Goal: Find specific page/section: Find specific page/section

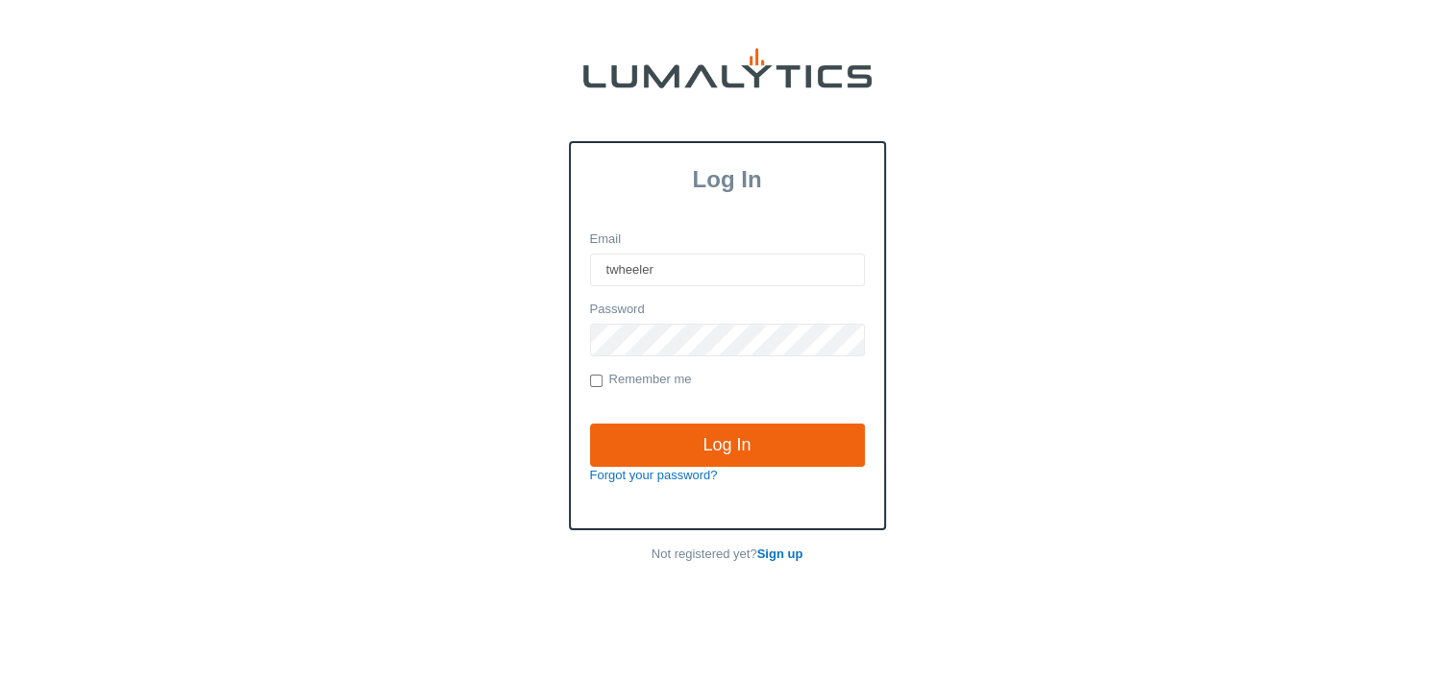
type input "[EMAIL_ADDRESS][DOMAIN_NAME]"
click at [590, 424] on input "Log In" at bounding box center [727, 446] width 275 height 44
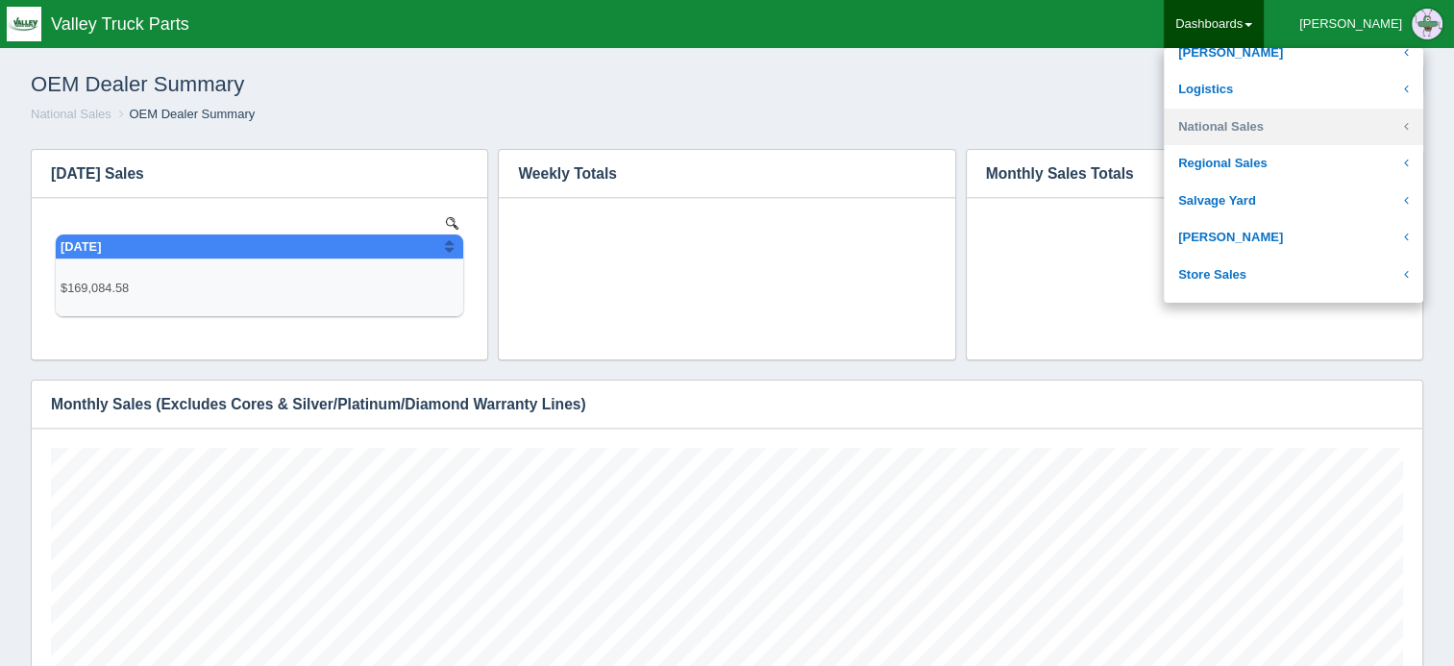
click at [1330, 127] on link "National Sales" at bounding box center [1293, 127] width 259 height 37
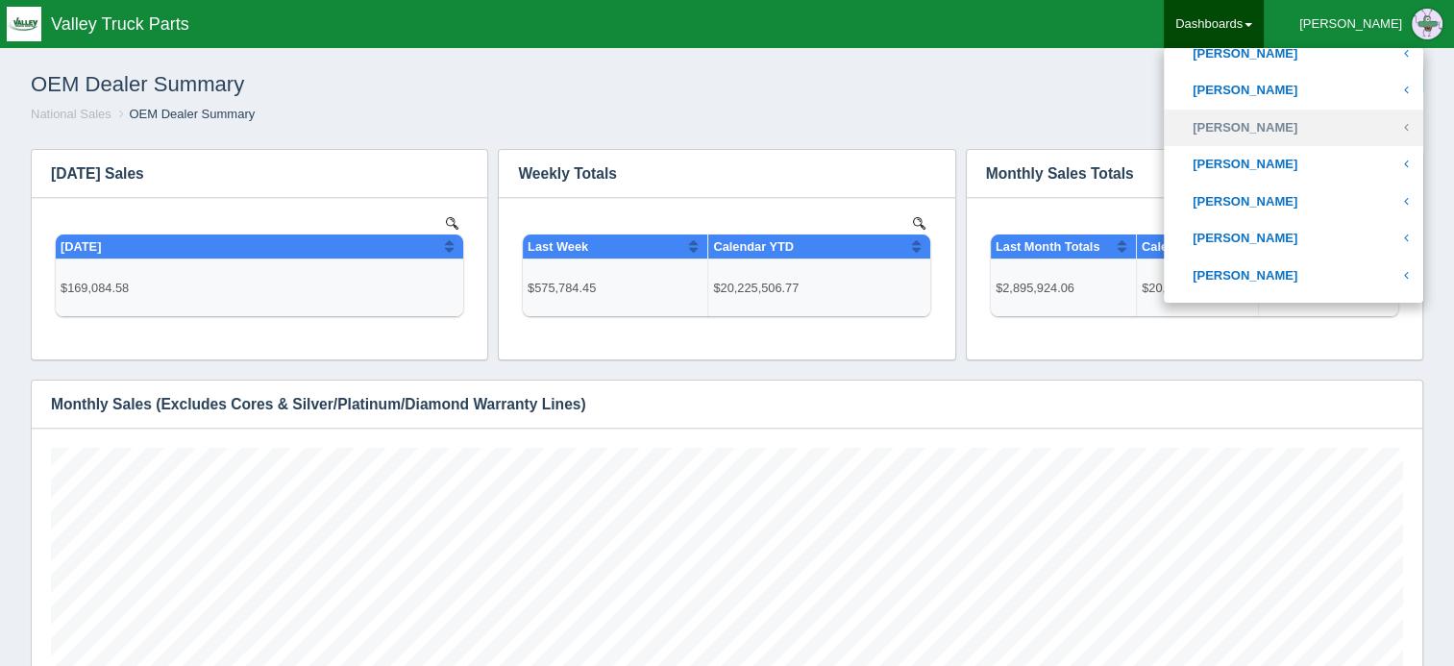
scroll to position [673, 0]
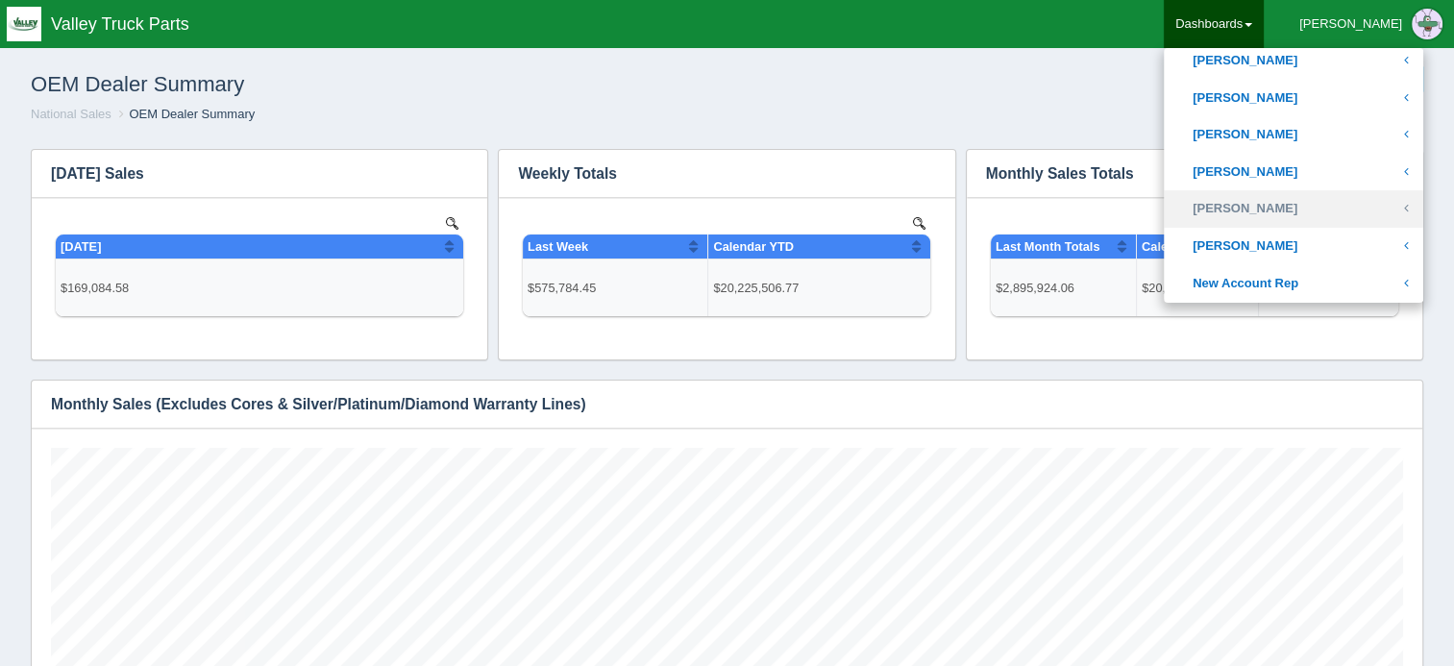
click at [1315, 200] on link "Josh Smith" at bounding box center [1293, 208] width 259 height 37
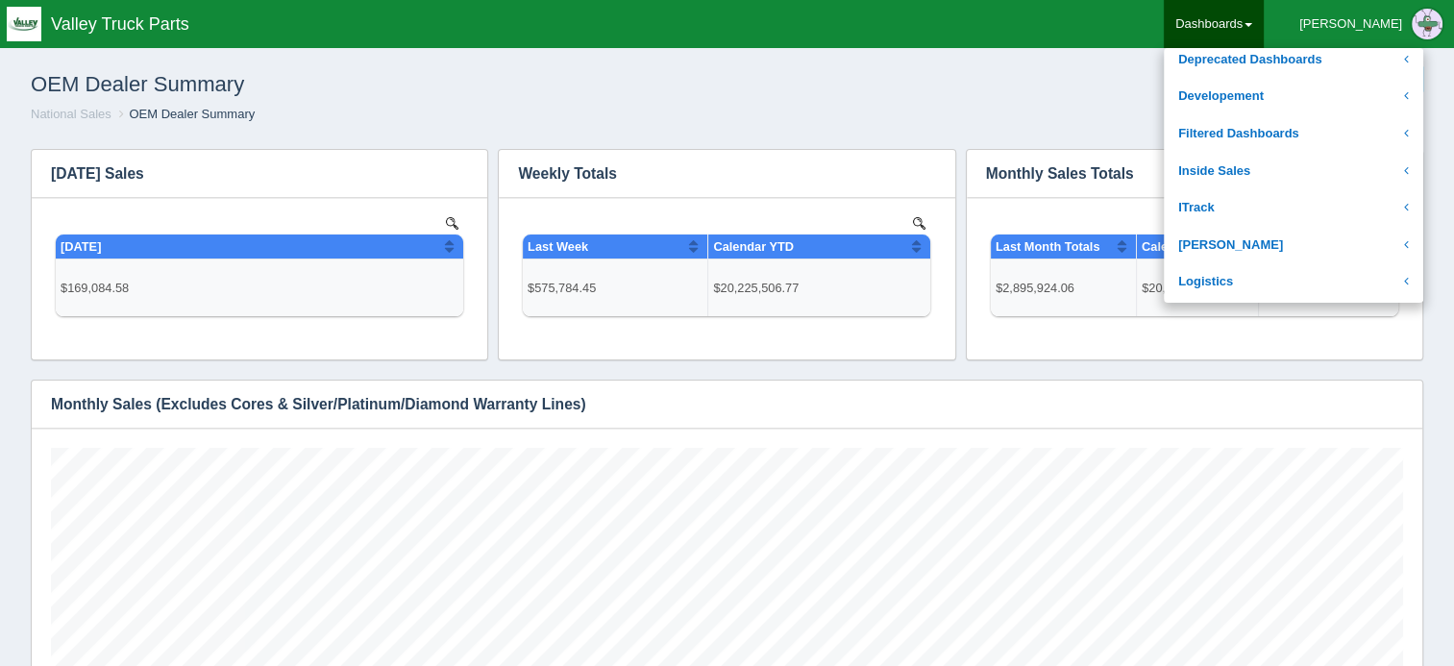
scroll to position [288, 0]
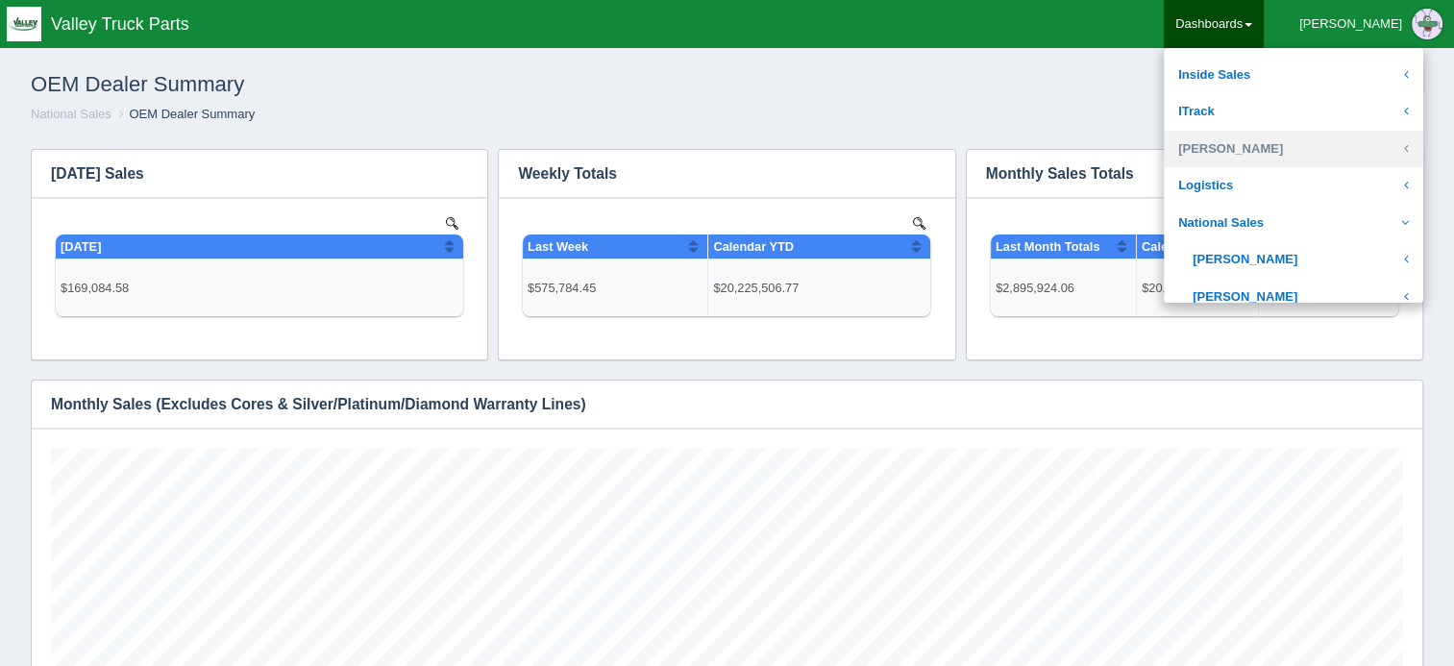
click at [1293, 139] on link "Josh Goodale" at bounding box center [1293, 149] width 259 height 37
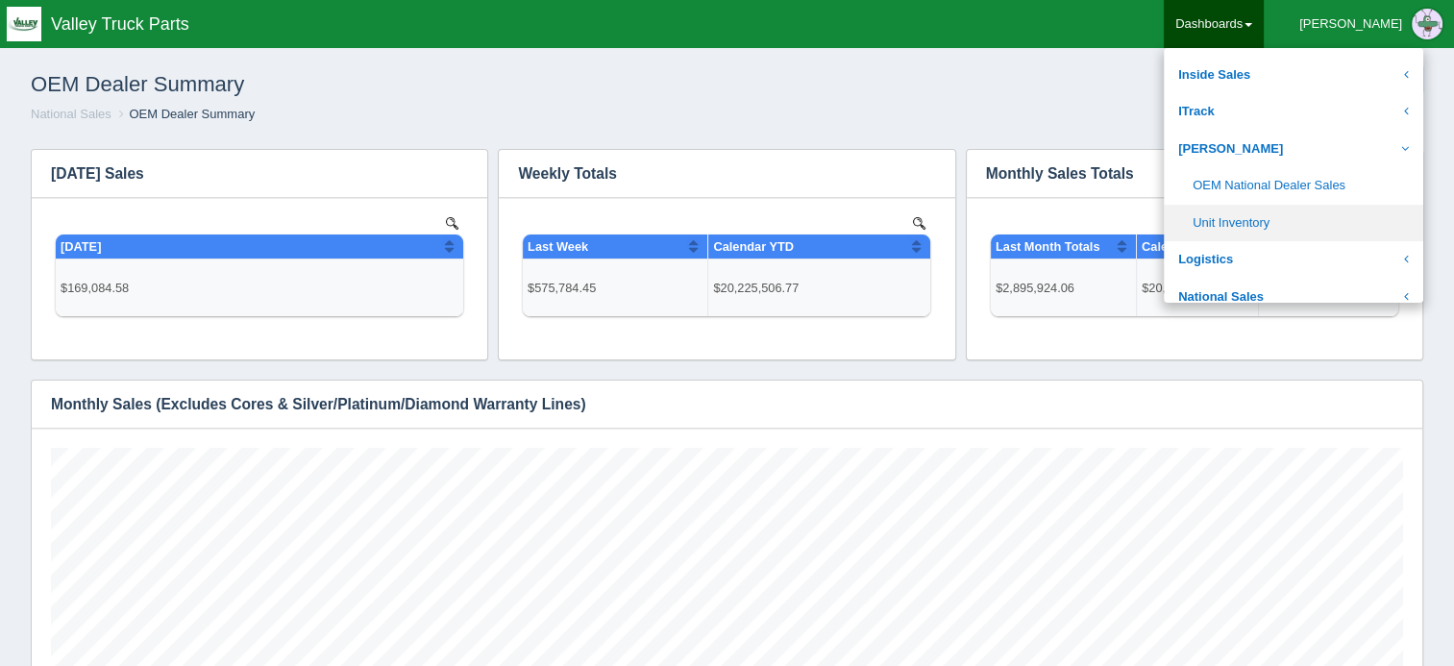
click at [1311, 218] on link "Unit Inventory" at bounding box center [1293, 223] width 259 height 37
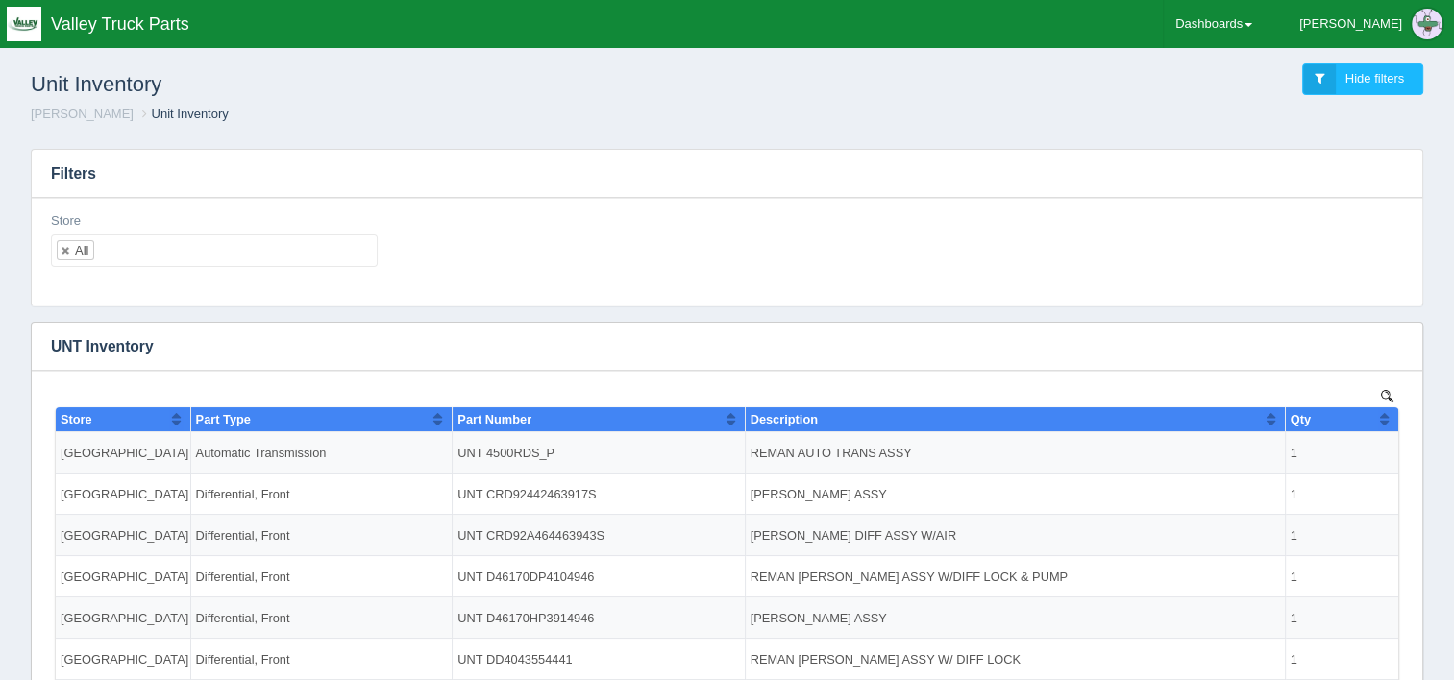
click at [576, 273] on div "Store All No matches found All None 11-[GEOGRAPHIC_DATA] 12-[GEOGRAPHIC_DATA] 1…" at bounding box center [726, 247] width 1367 height 70
click at [505, 245] on div "Store All No matches found All None 11-Dallas 12-Charlotte 13-Tri State Truck C…" at bounding box center [726, 247] width 1367 height 70
click at [653, 251] on div "Store All No matches found All None 11-Dallas 12-Charlotte 13-Tri State Truck C…" at bounding box center [726, 247] width 1367 height 70
click at [488, 251] on div "Store All No matches found All None 11-Dallas 12-Charlotte 13-Tri State Truck C…" at bounding box center [726, 247] width 1367 height 70
click at [1376, 235] on div "Store All No matches found All None 11-Dallas 12-Charlotte 13-Tri State Truck C…" at bounding box center [726, 247] width 1367 height 70
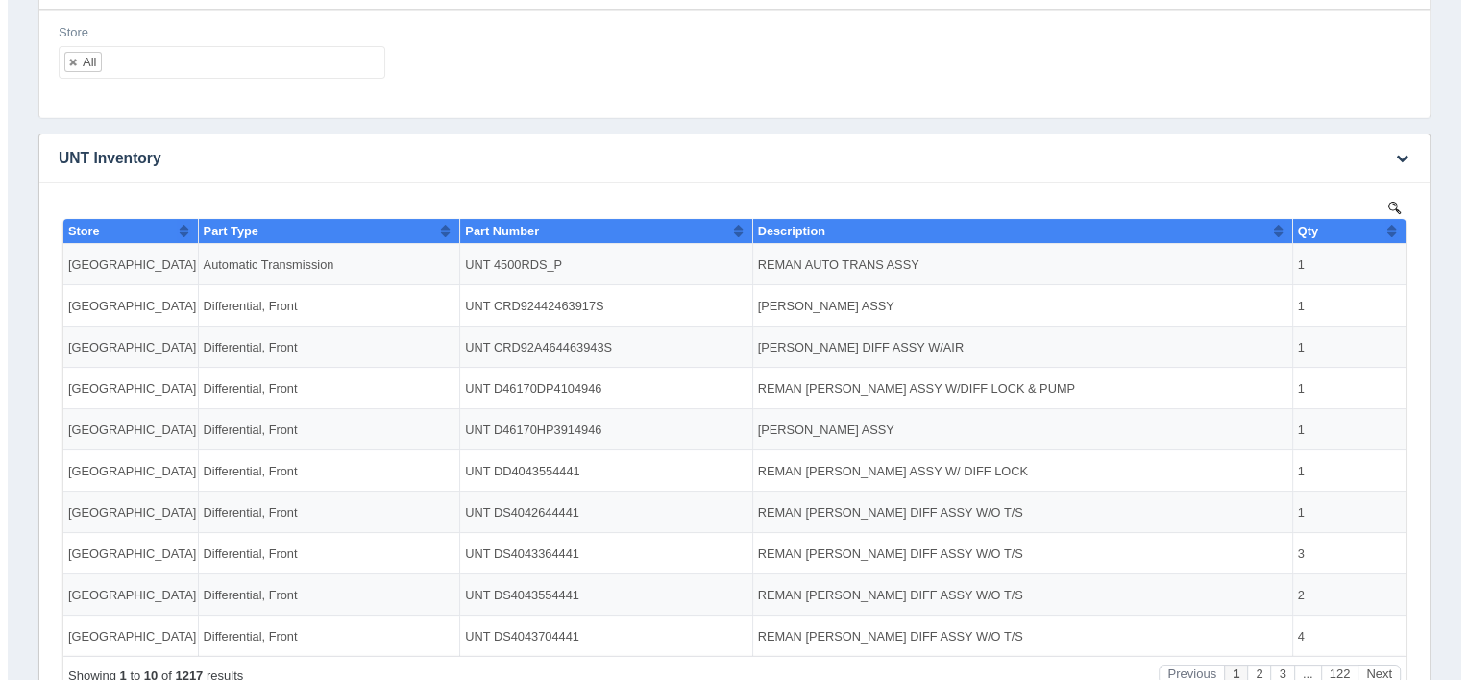
scroll to position [192, 0]
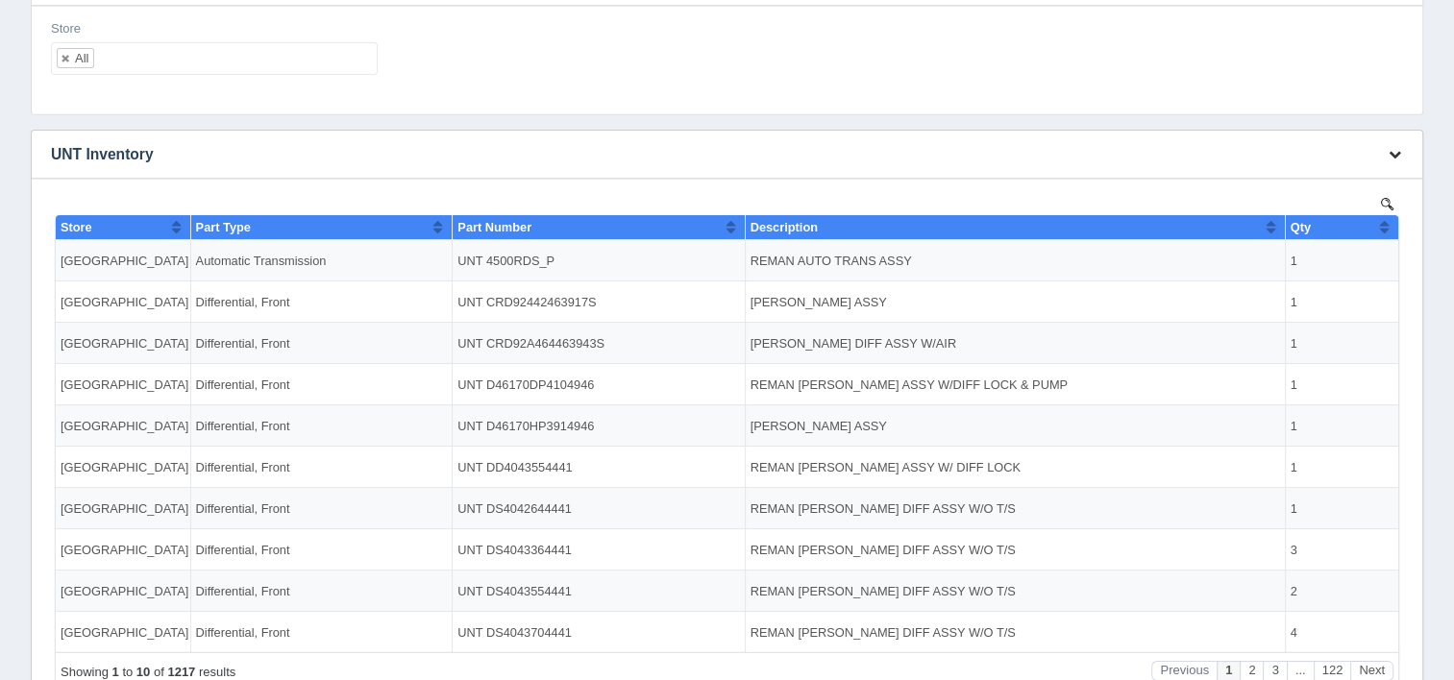
click at [1395, 154] on icon "button" at bounding box center [1394, 154] width 12 height 12
click at [1310, 208] on link "View all results" at bounding box center [1331, 211] width 154 height 28
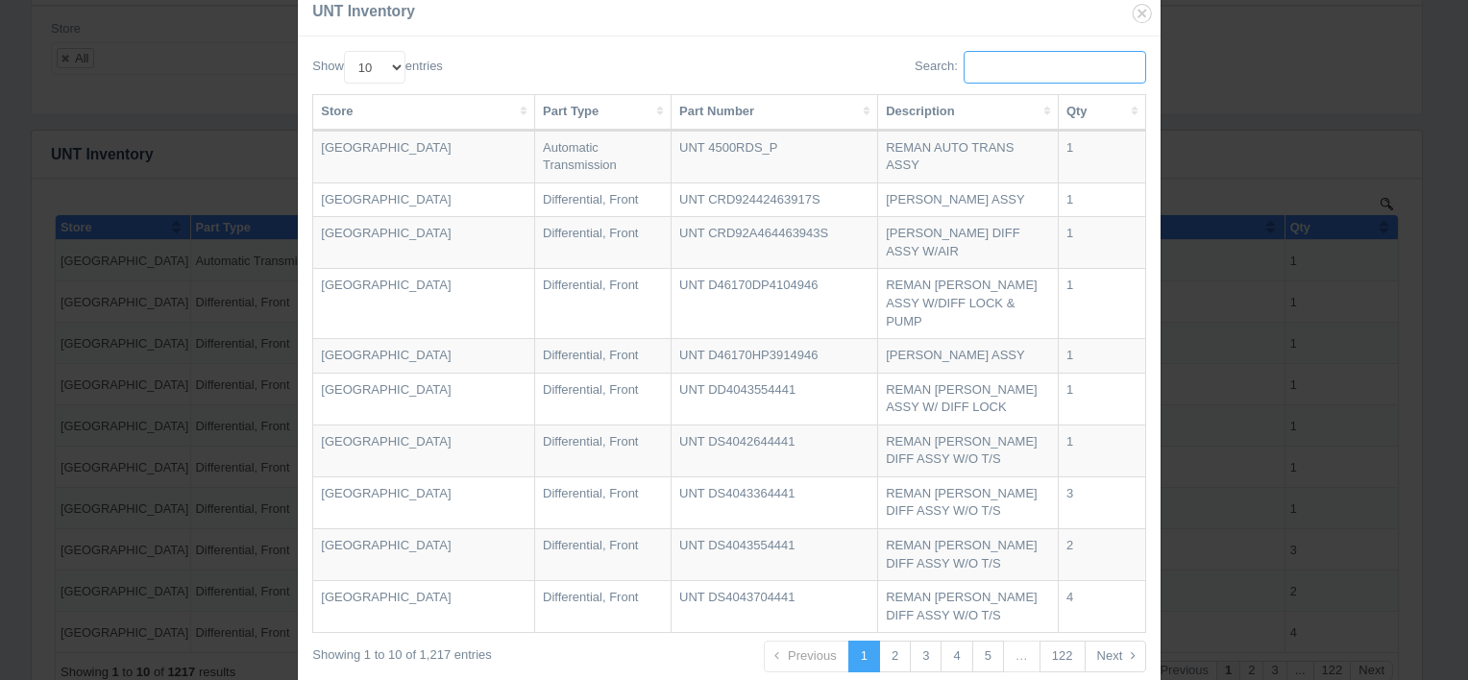
click at [991, 70] on input "Search:" at bounding box center [1055, 67] width 183 height 33
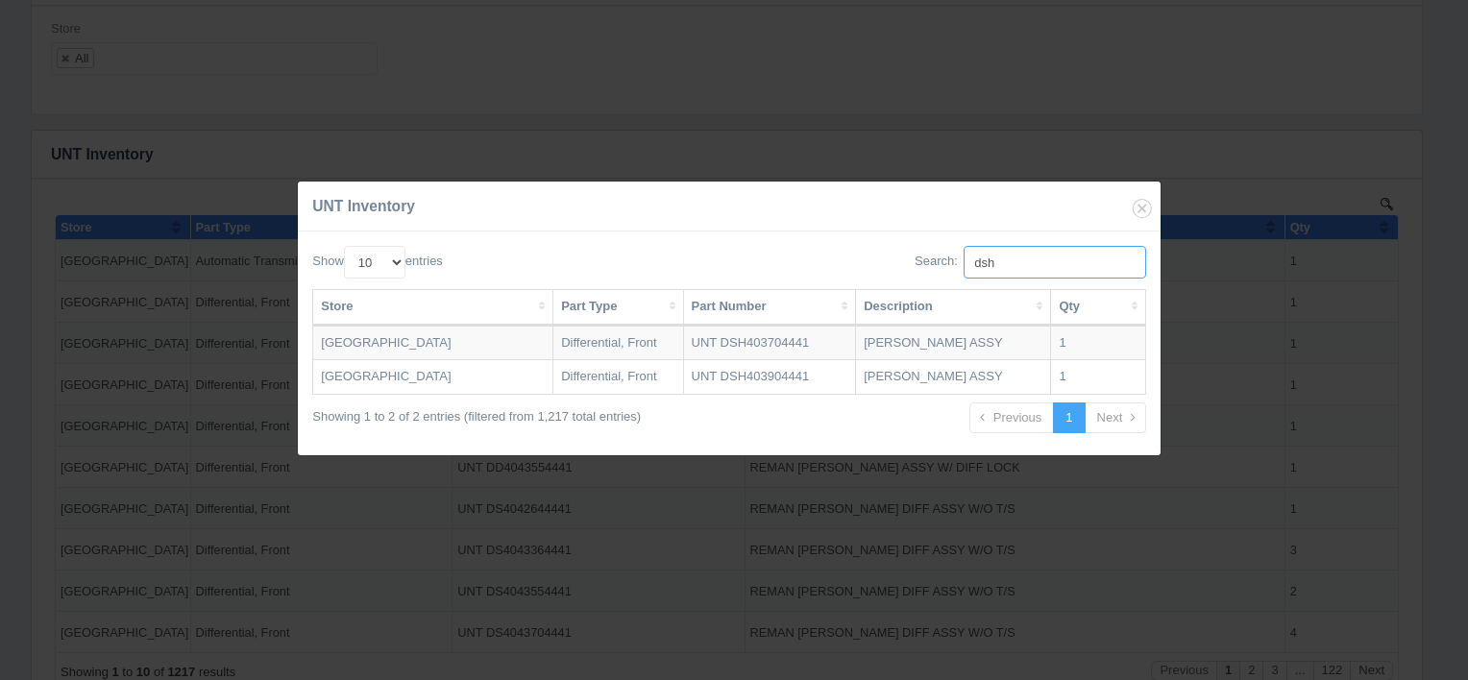
type input "dsh"
